Goal: Find specific page/section: Find specific page/section

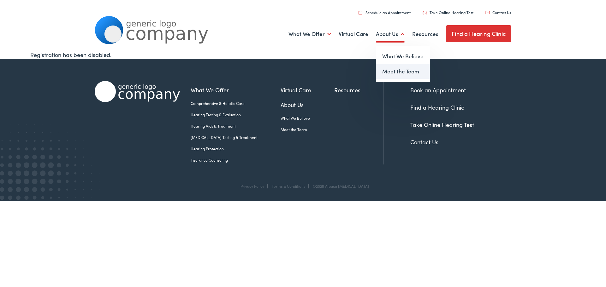
click at [397, 69] on link "Meet the Team" at bounding box center [403, 71] width 54 height 15
